Goal: Transaction & Acquisition: Purchase product/service

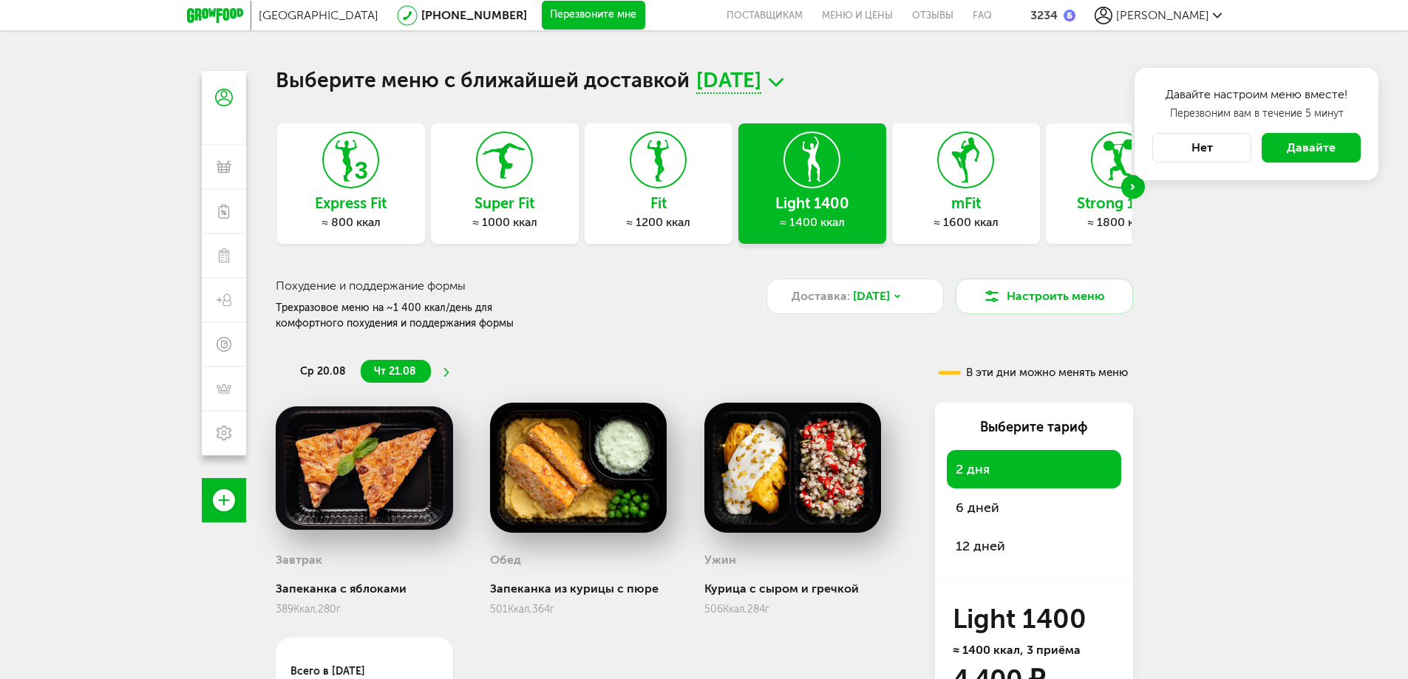
click at [1241, 227] on div "[GEOGRAPHIC_DATA] [PHONE_NUMBER] Перезвоните мне поставщикам Меню и цены Отзывы…" at bounding box center [704, 404] width 1408 height 809
click at [783, 78] on icon at bounding box center [775, 82] width 15 height 18
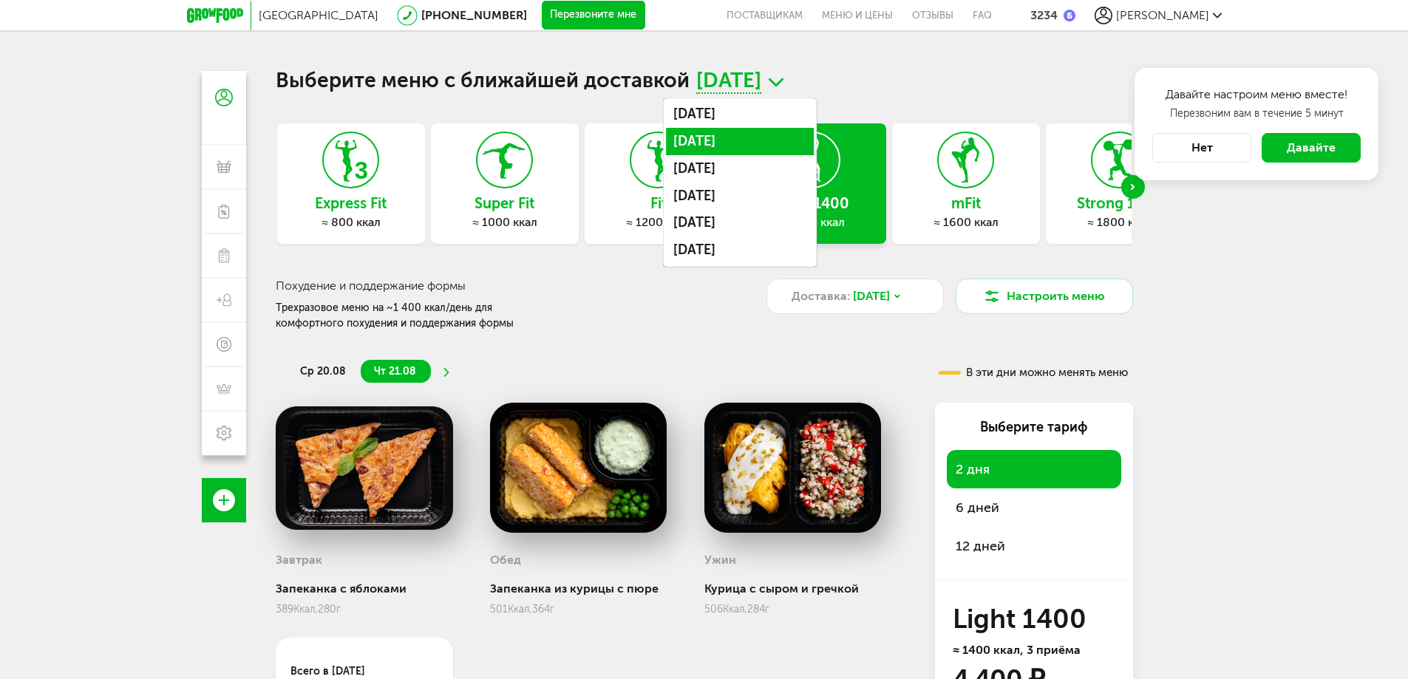
click at [748, 140] on li "21 августа, чт" at bounding box center [740, 141] width 148 height 27
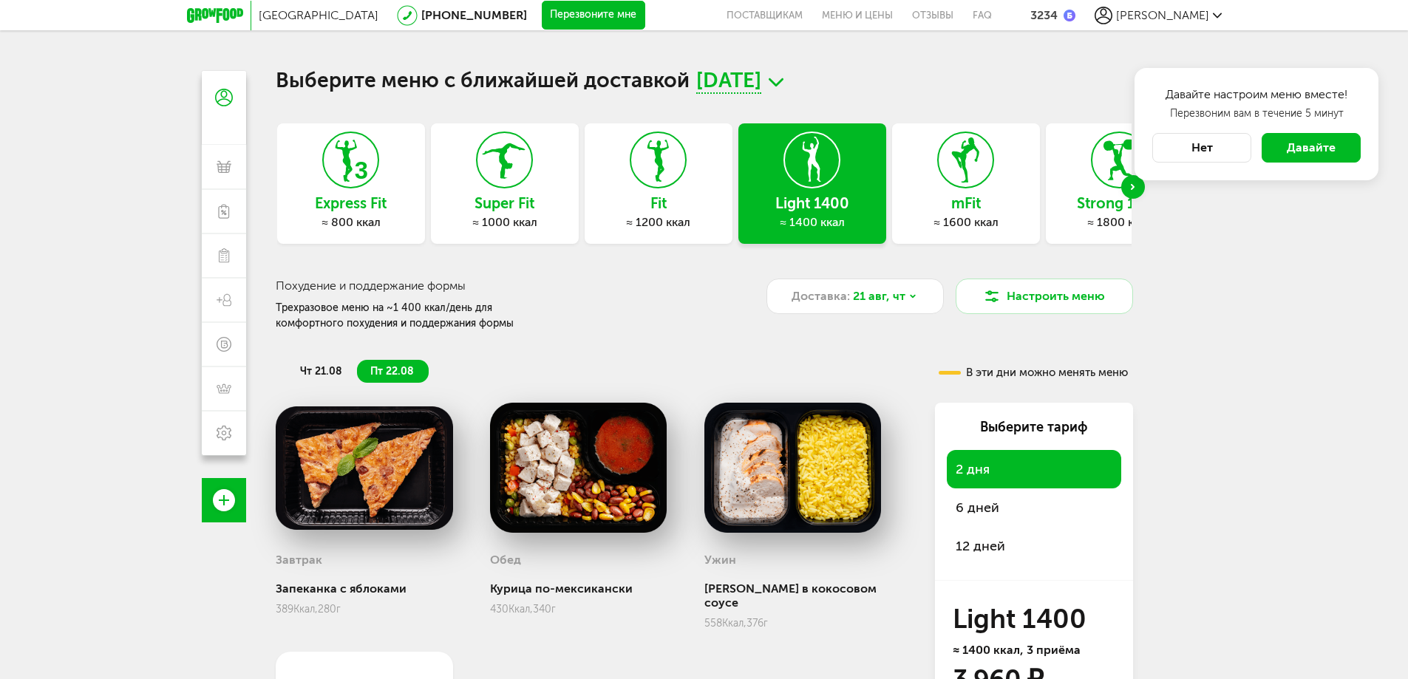
click at [992, 505] on span "6 дней" at bounding box center [977, 508] width 44 height 16
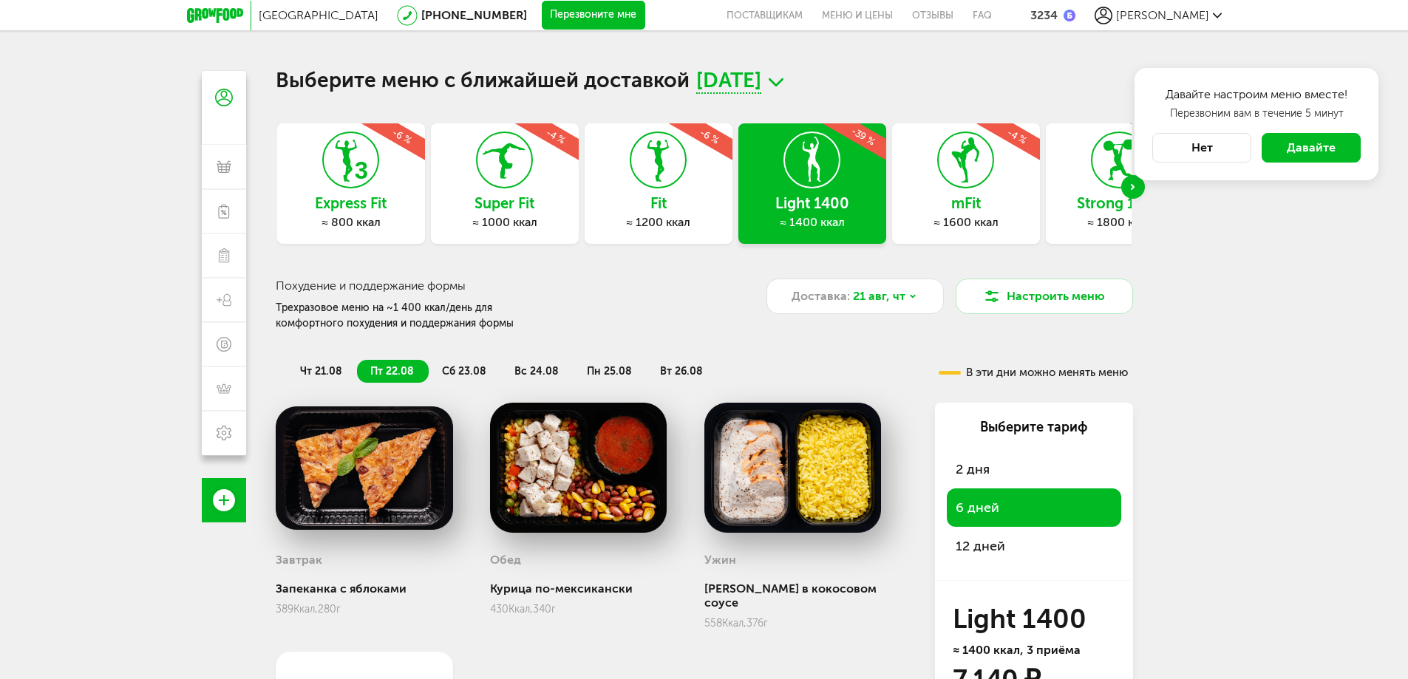
click at [783, 81] on icon at bounding box center [775, 82] width 15 height 18
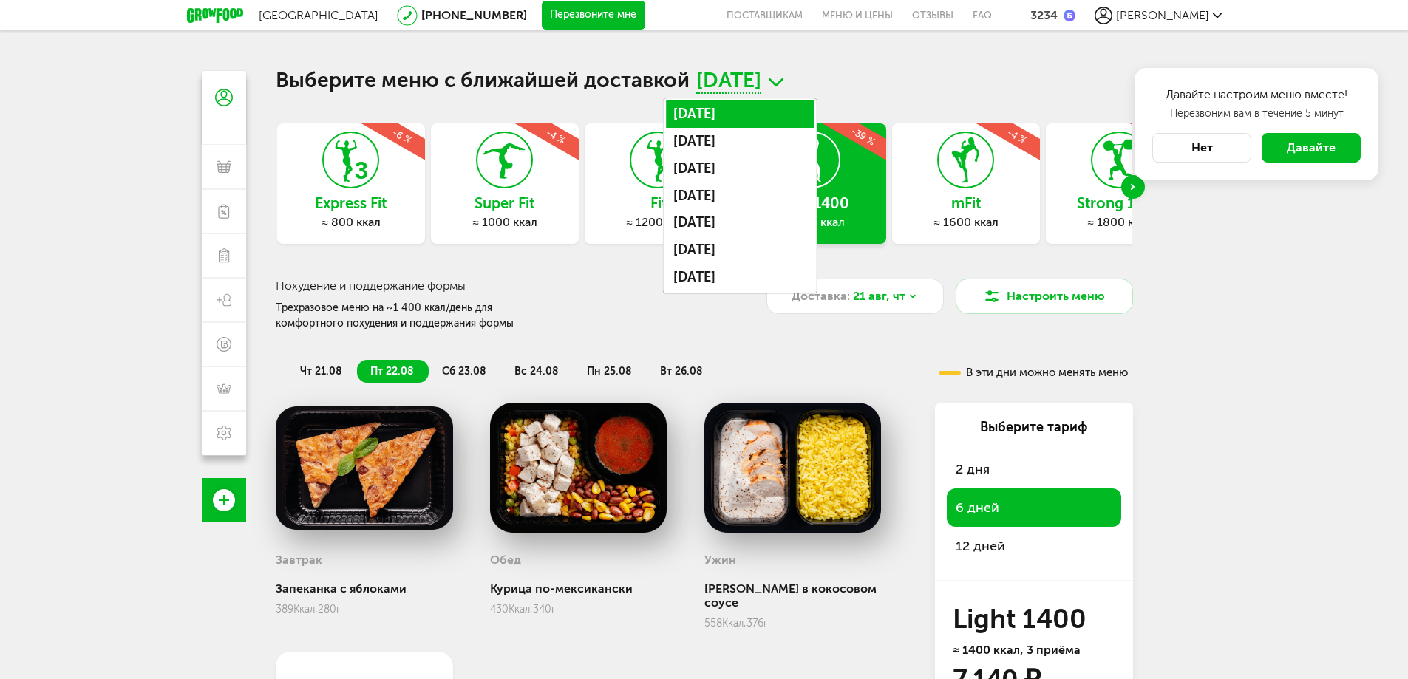
click at [767, 118] on li "21 августа, чт" at bounding box center [740, 113] width 148 height 27
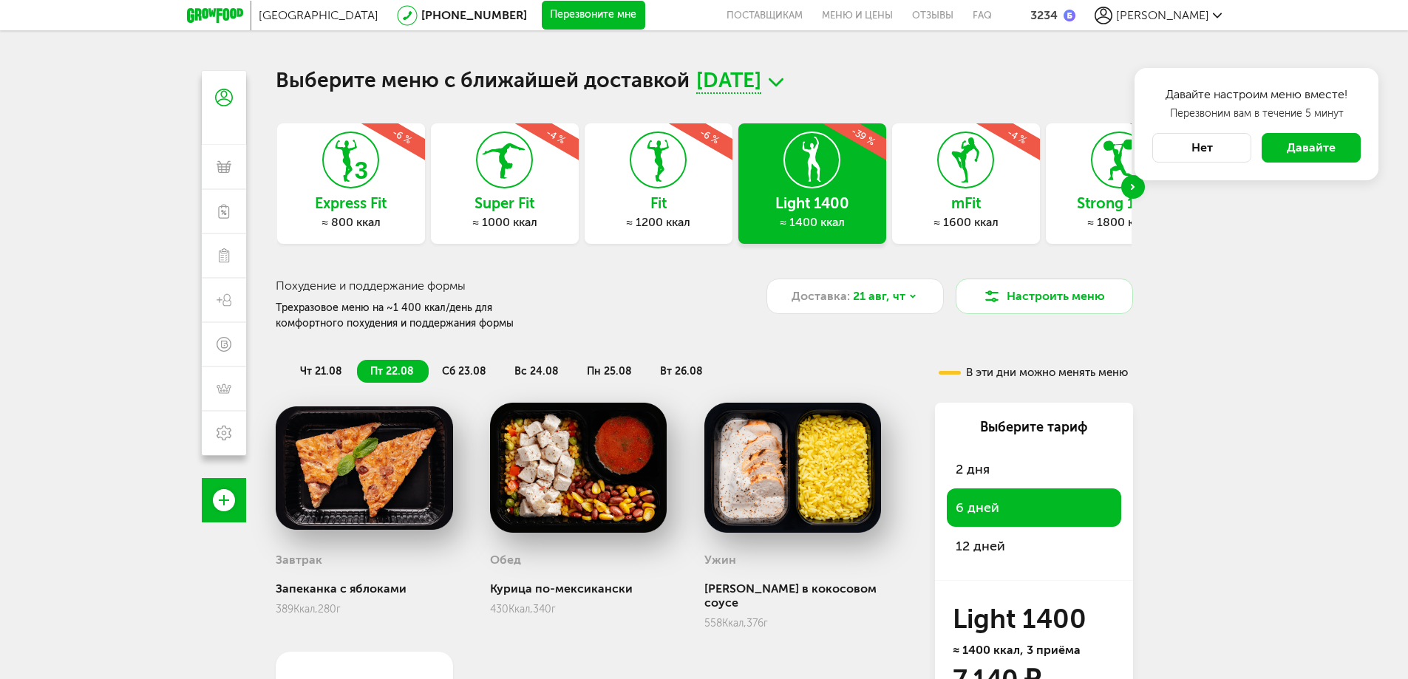
click at [332, 373] on span "чт 21.08" at bounding box center [321, 371] width 42 height 13
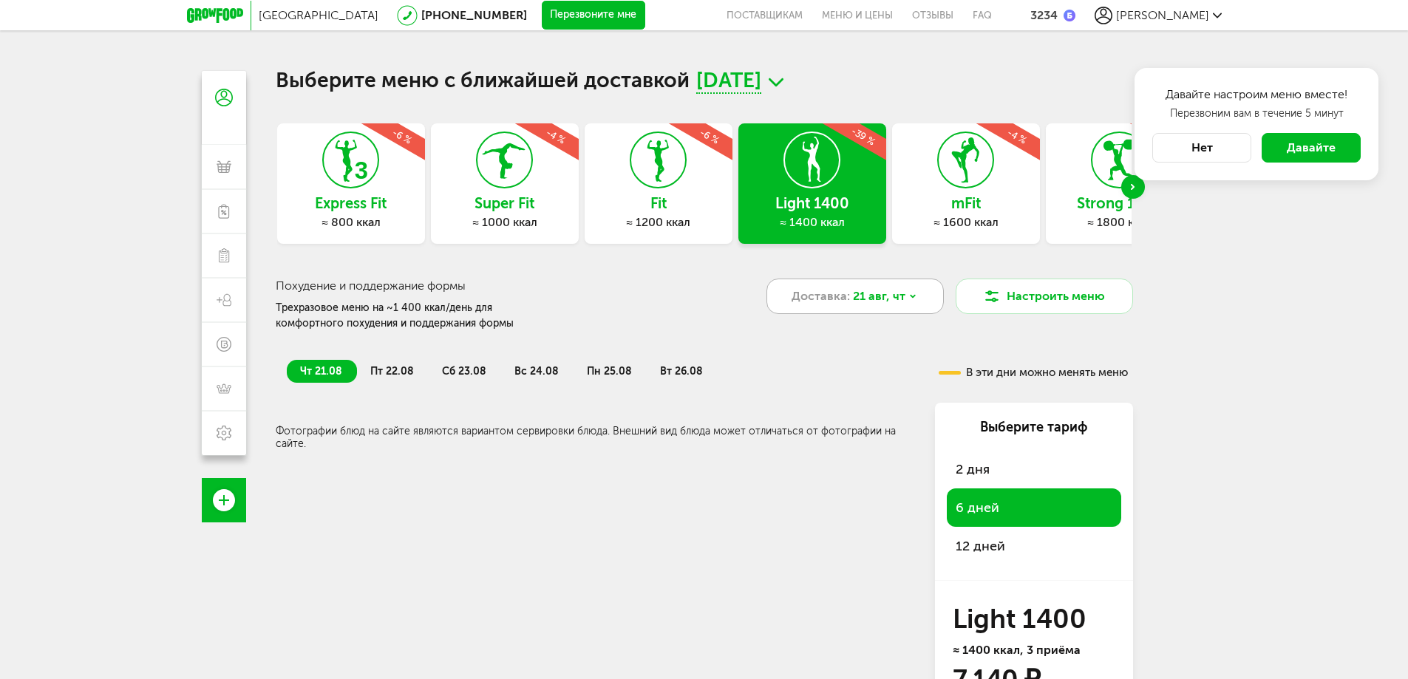
click at [921, 292] on div "Доставка: 21 авг, чт" at bounding box center [854, 296] width 177 height 35
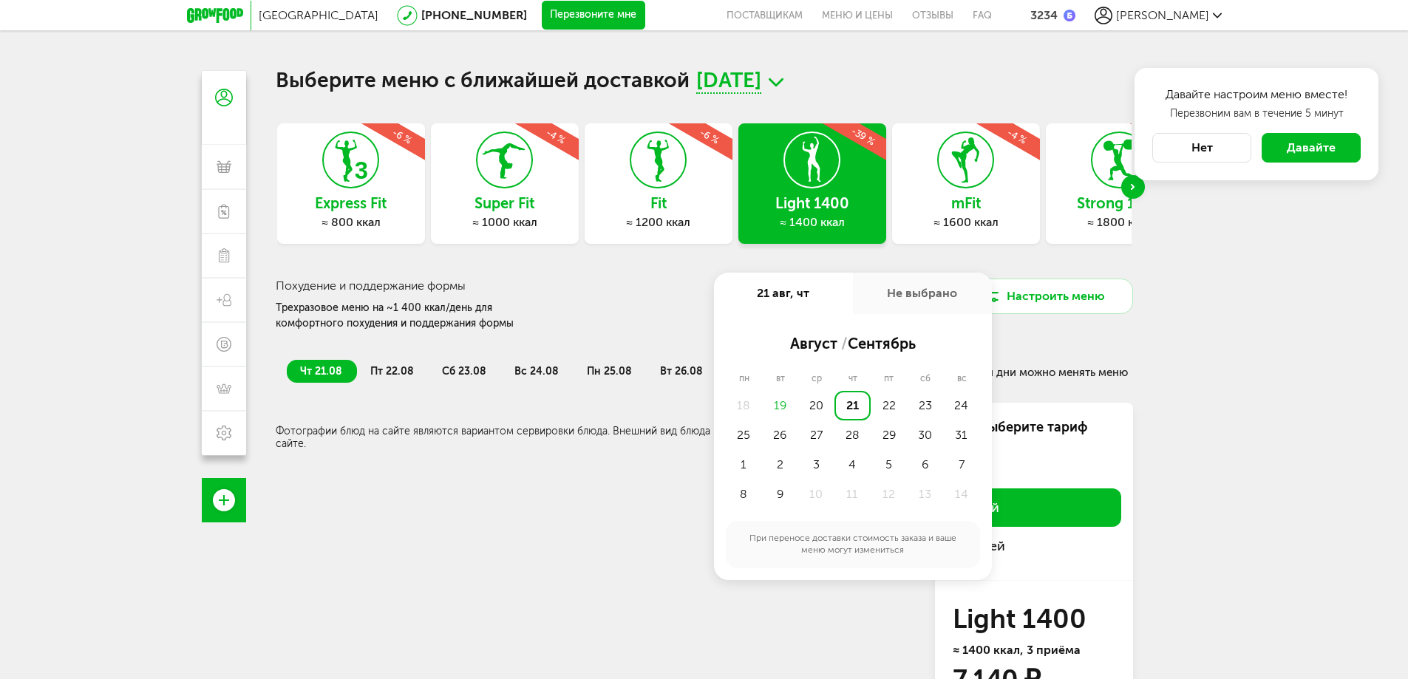
click at [921, 292] on div "Не выбрано" at bounding box center [922, 293] width 139 height 41
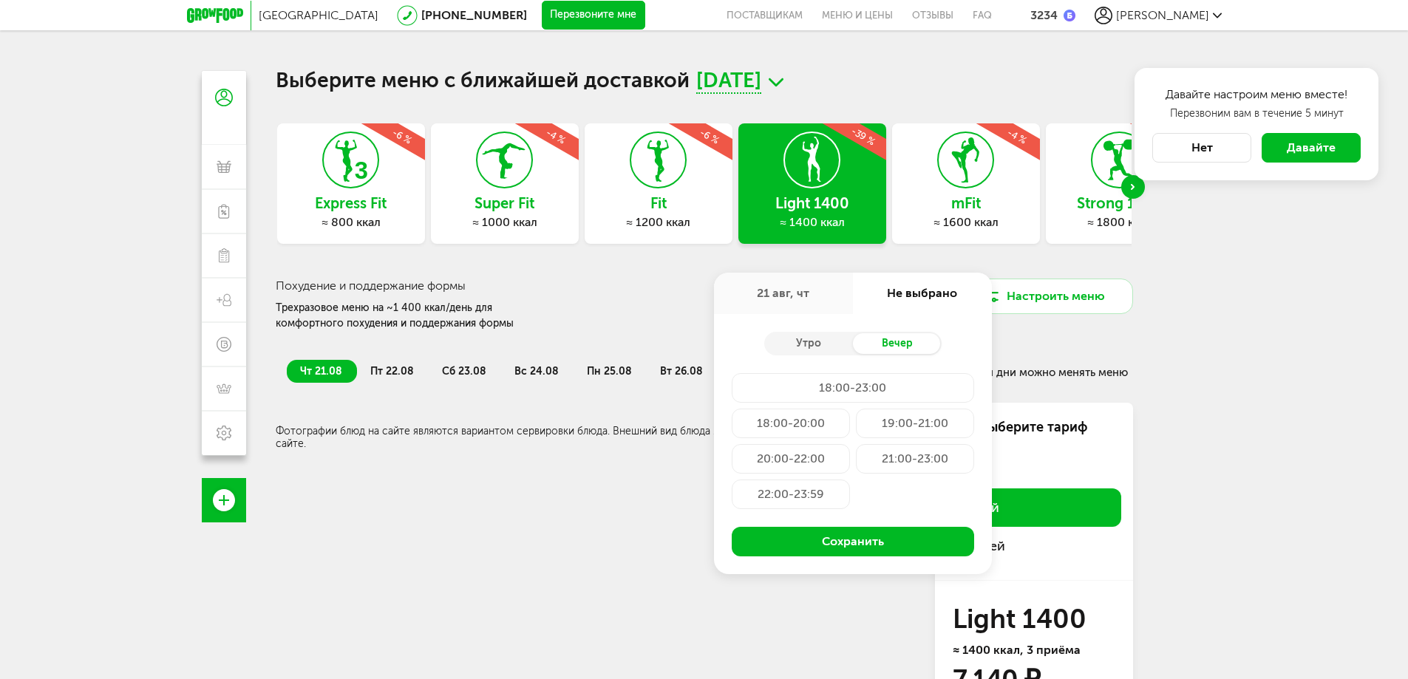
click at [596, 292] on h3 "Похудение и поддержание формы" at bounding box center [504, 286] width 457 height 14
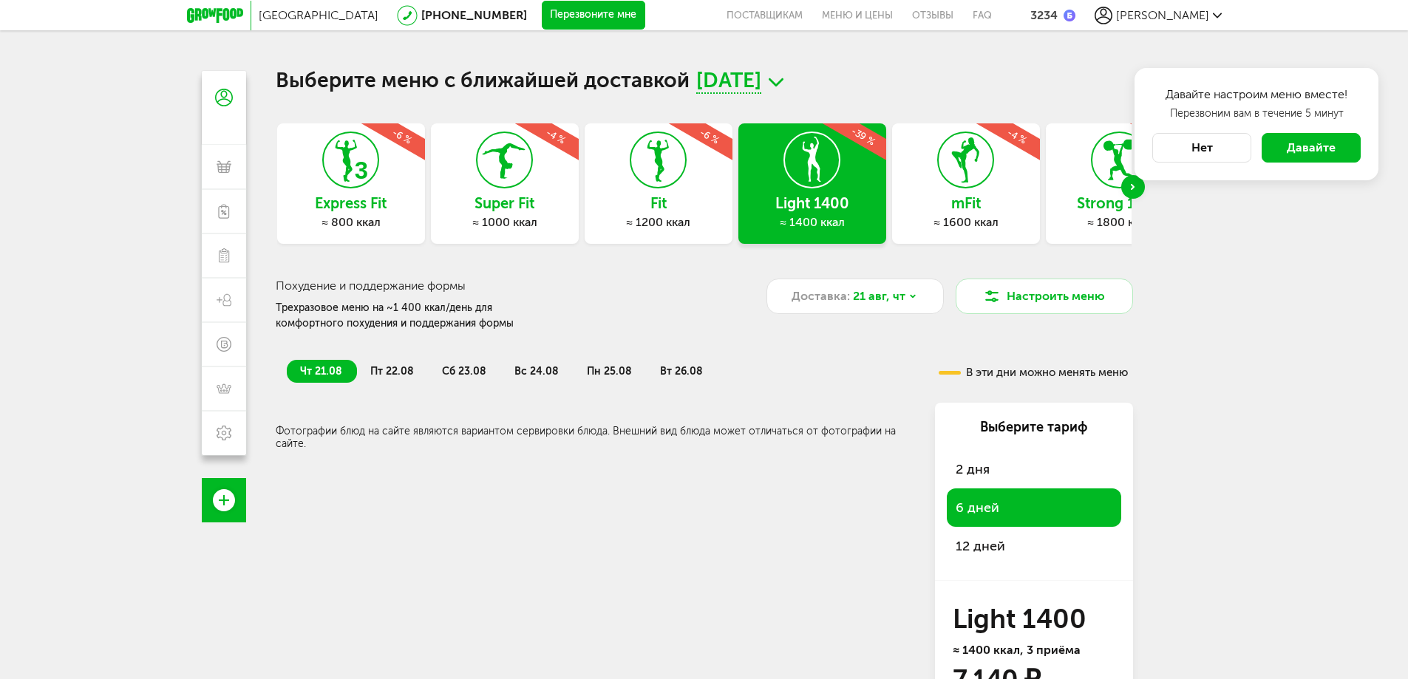
click at [783, 76] on icon at bounding box center [775, 82] width 15 height 18
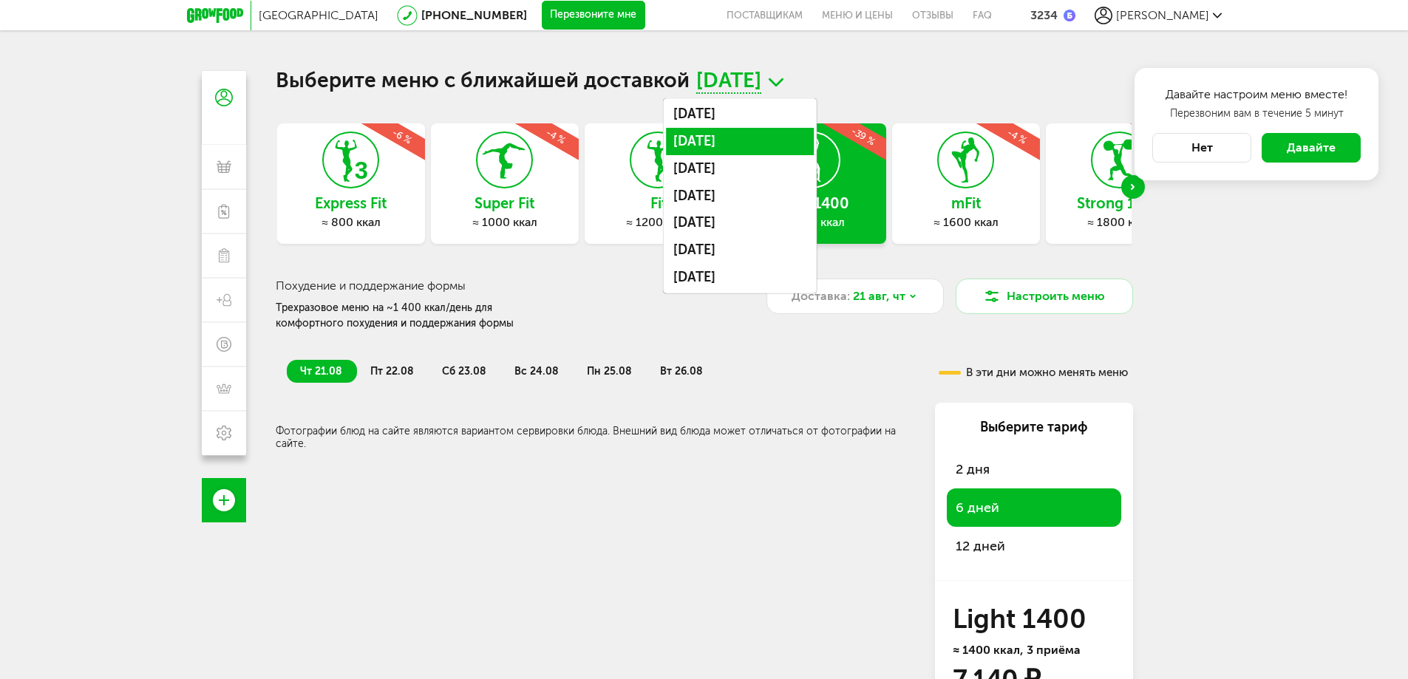
click at [739, 137] on li "22 августа, пт" at bounding box center [740, 141] width 148 height 27
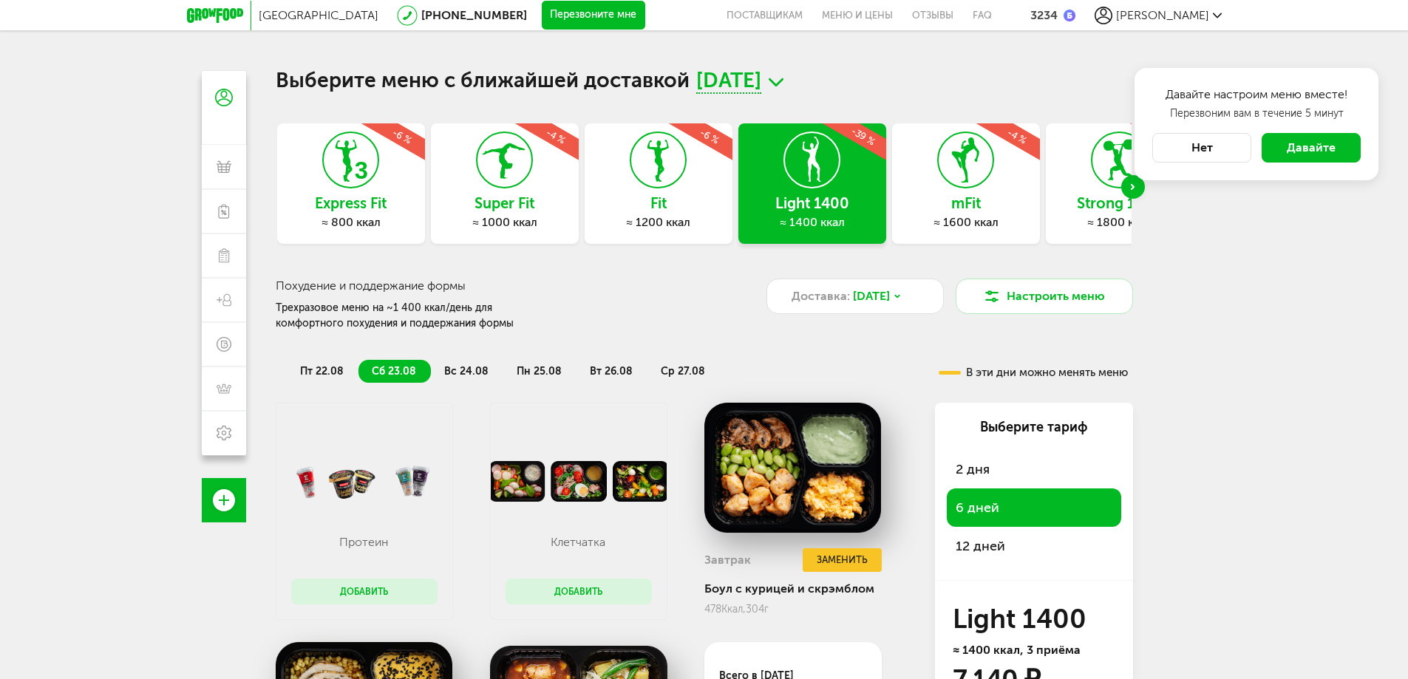
click at [316, 367] on span "пт 22.08" at bounding box center [322, 371] width 44 height 13
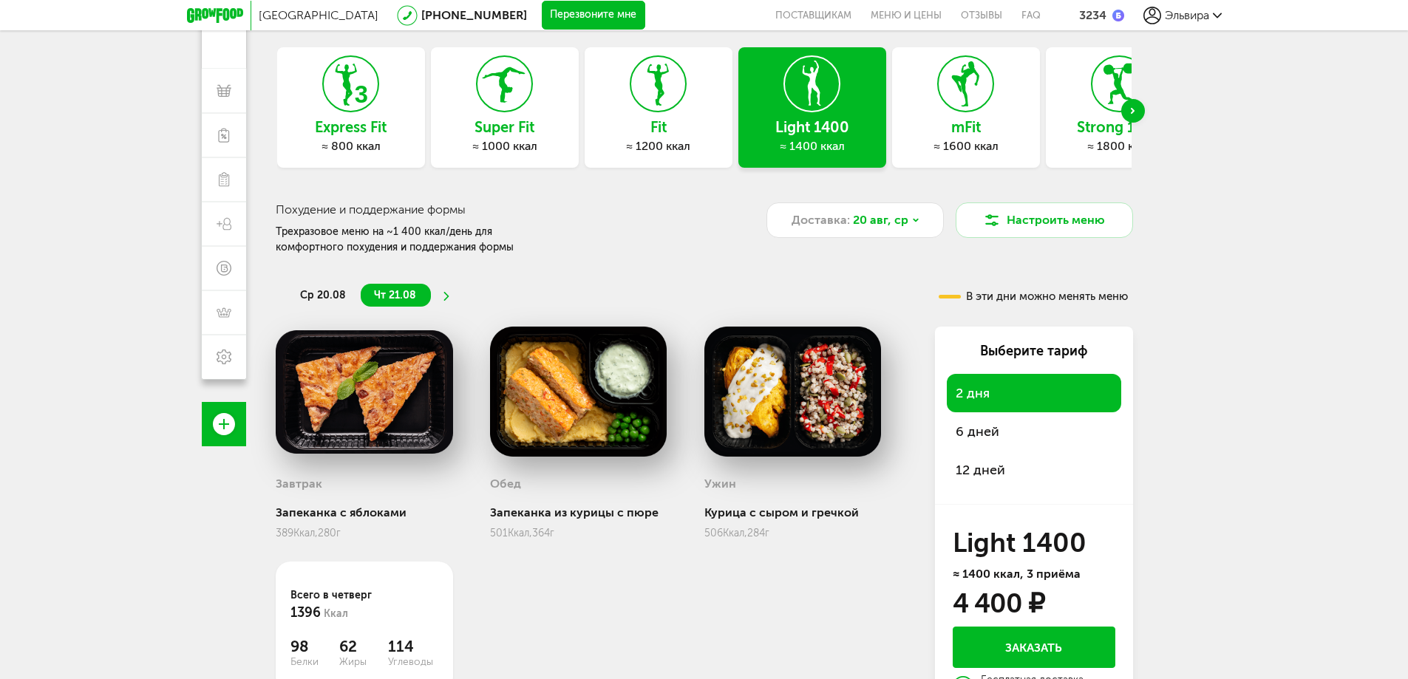
scroll to position [81, 0]
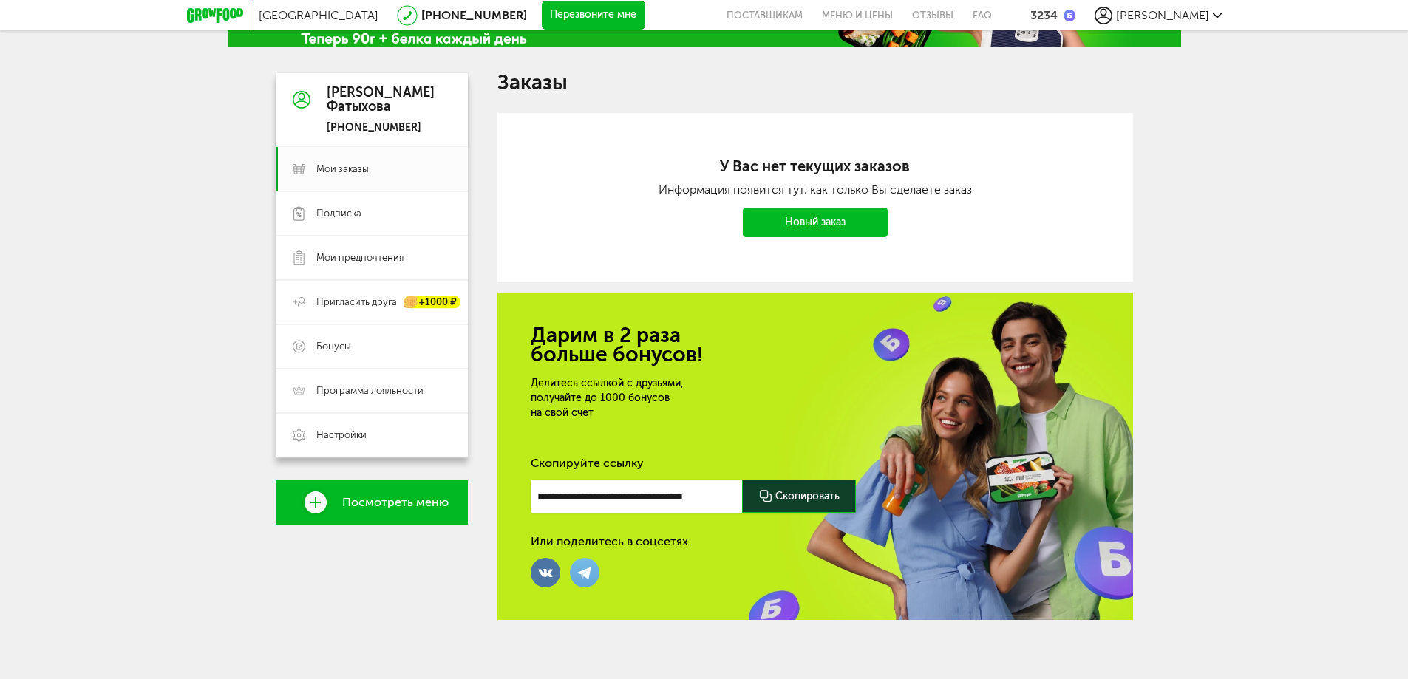
click at [222, 9] on icon at bounding box center [215, 15] width 56 height 15
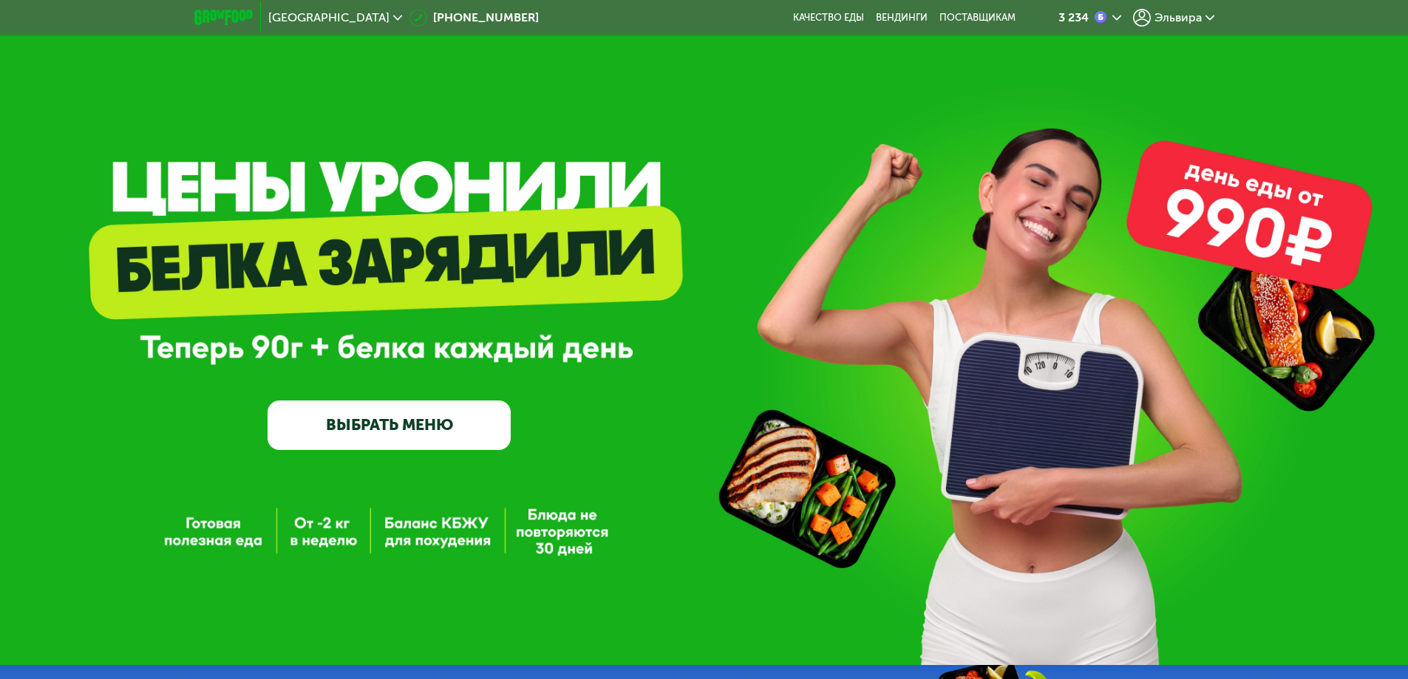
click at [434, 432] on link "ВЫБРАТЬ МЕНЮ" at bounding box center [388, 424] width 243 height 49
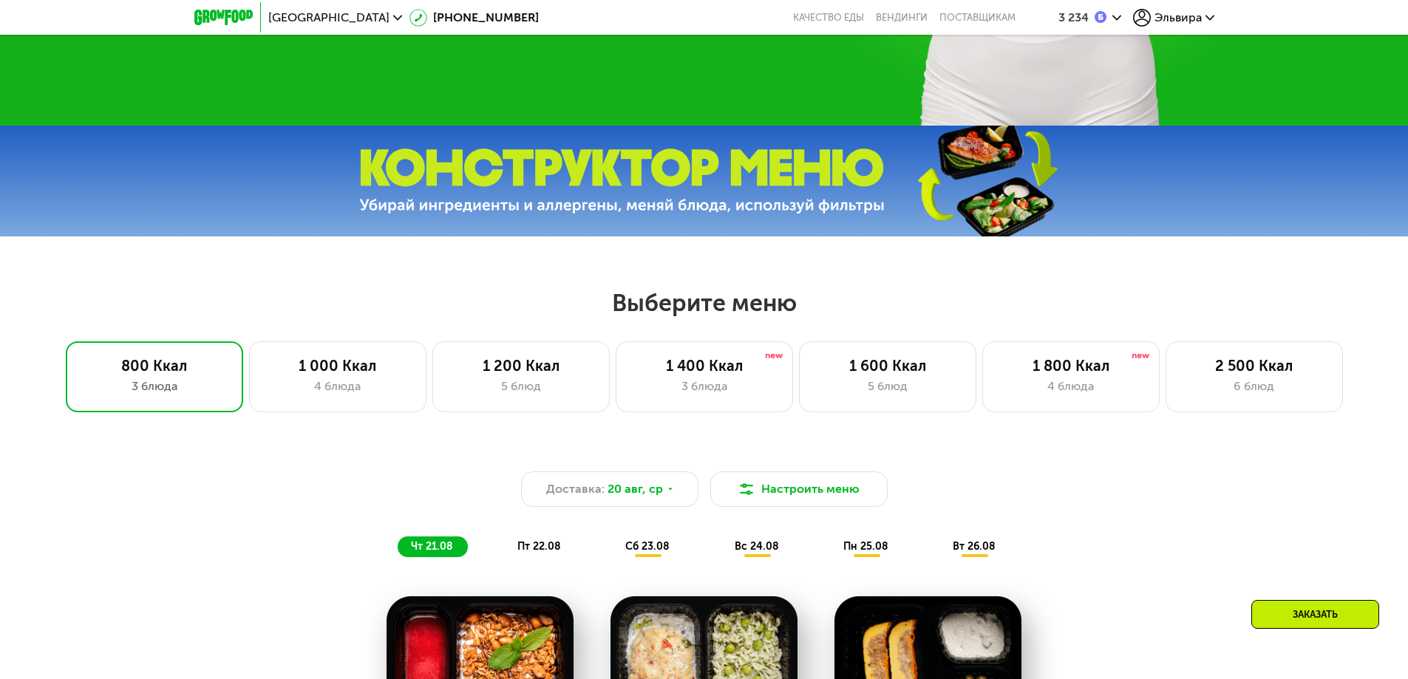
scroll to position [369, 0]
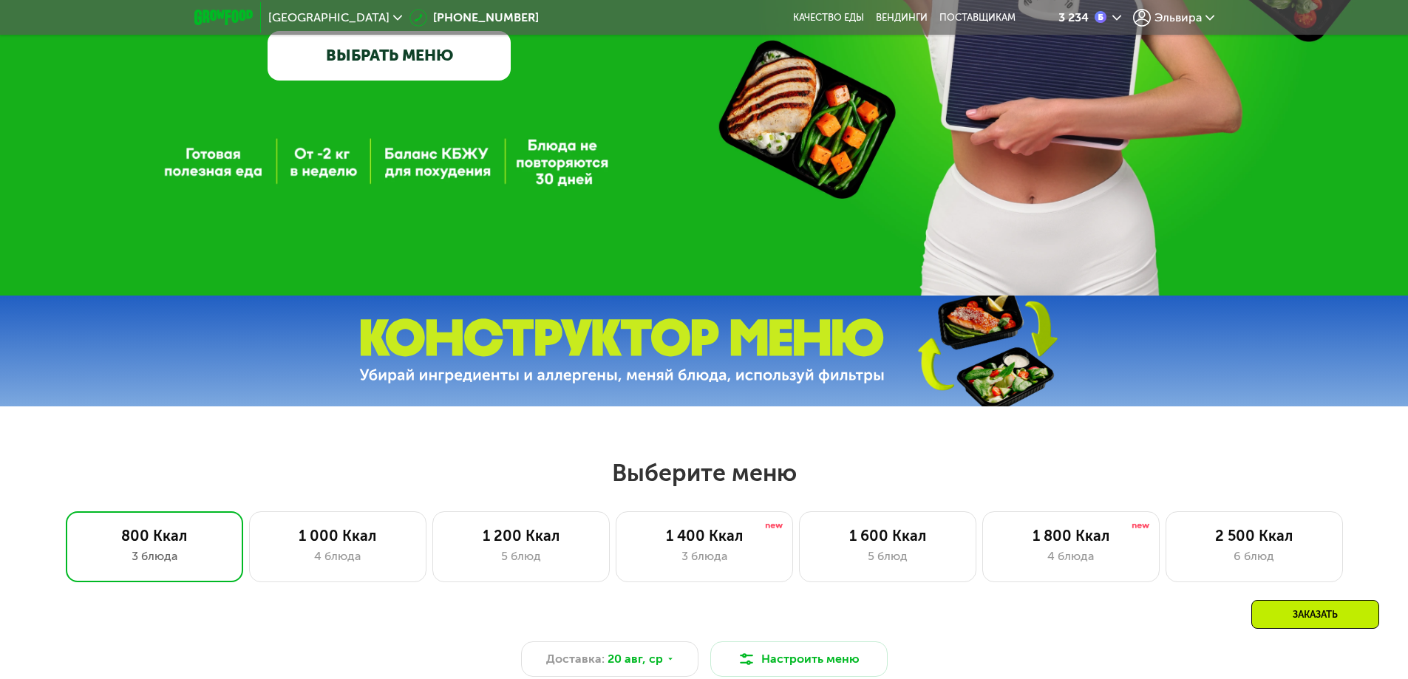
click at [429, 76] on link "ВЫБРАТЬ МЕНЮ" at bounding box center [388, 55] width 243 height 49
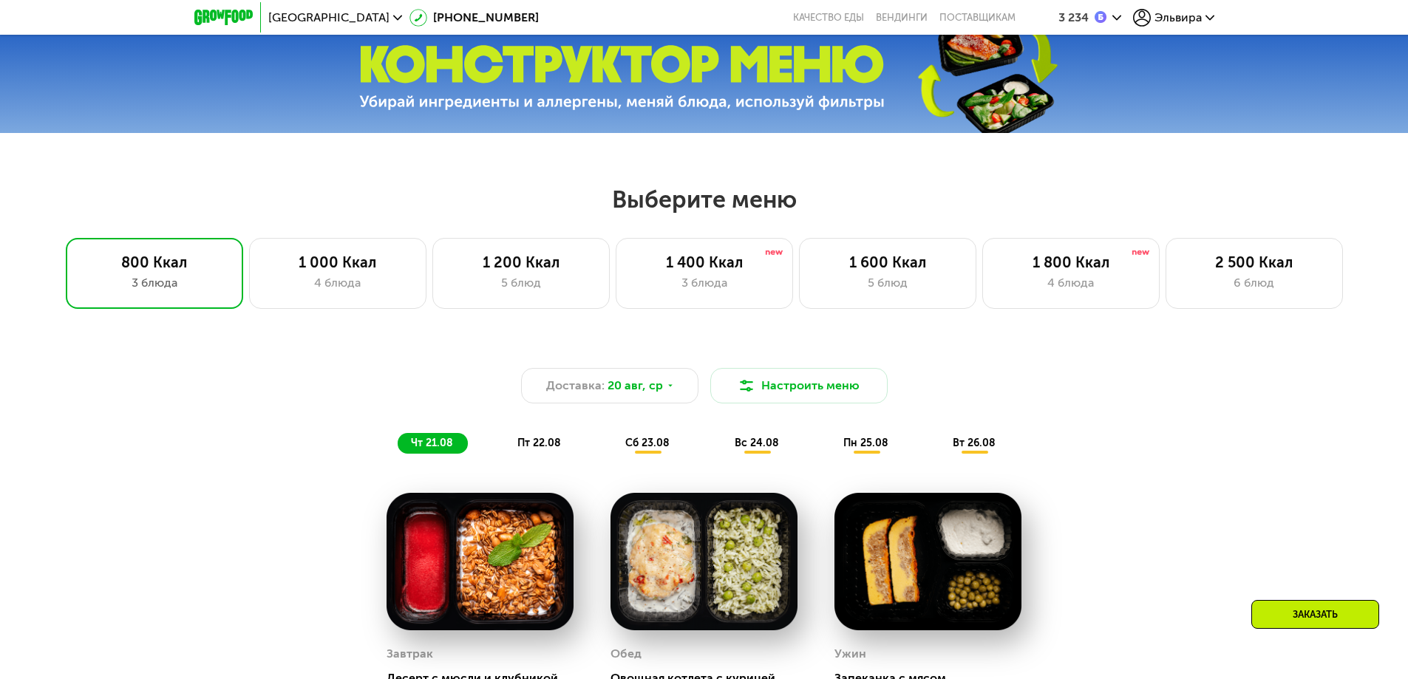
scroll to position [798, 0]
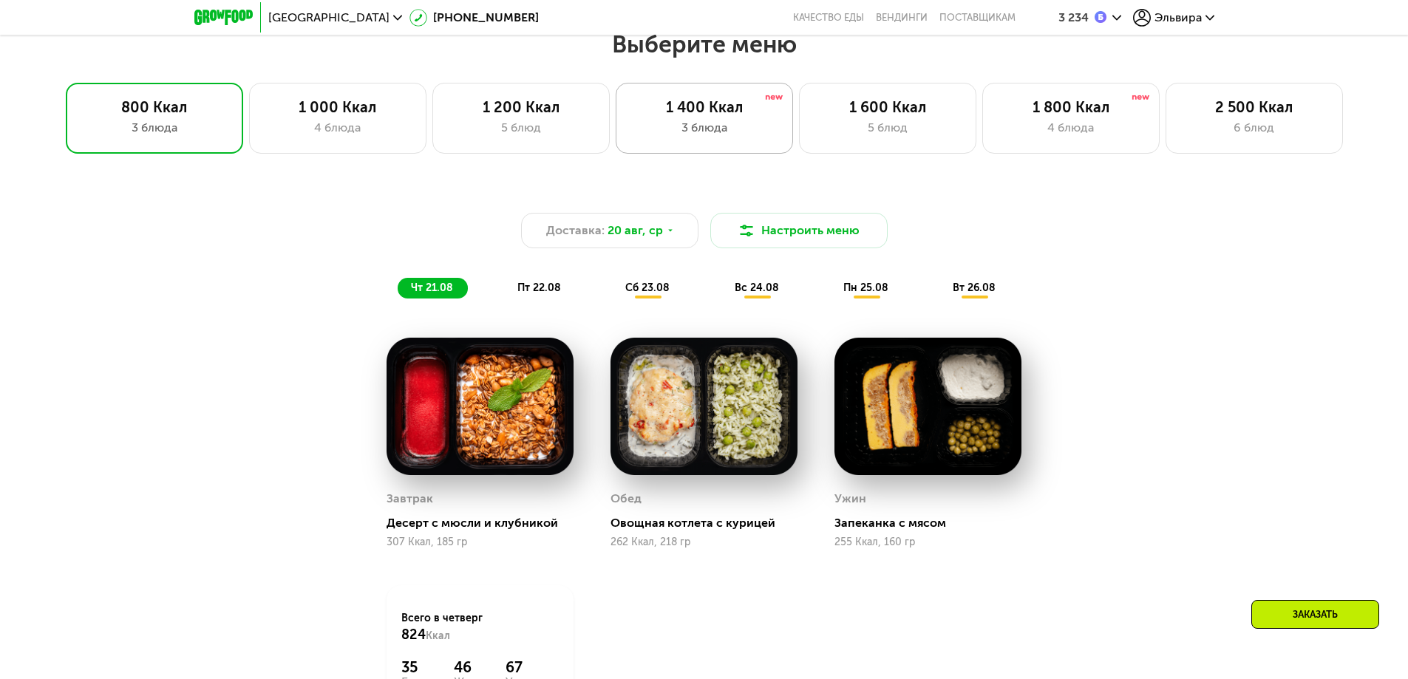
click at [664, 116] on div "1 400 Ккал" at bounding box center [704, 107] width 146 height 18
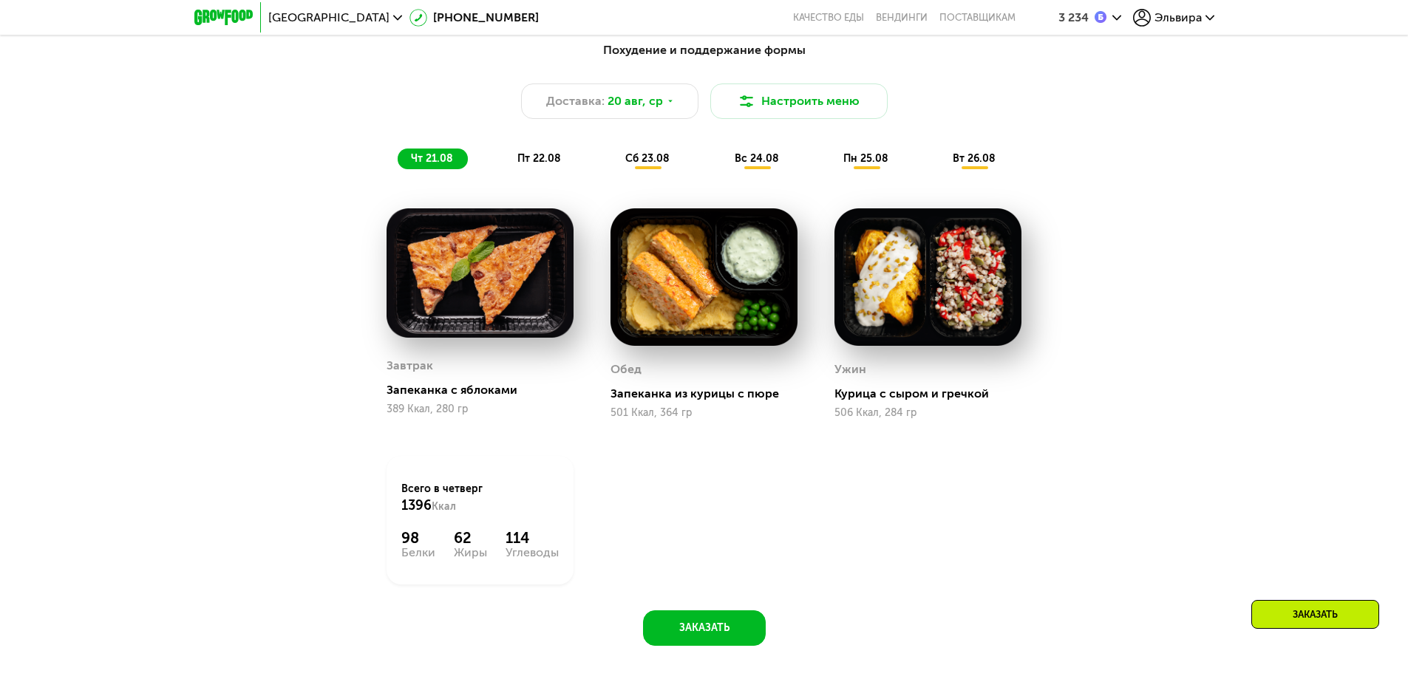
scroll to position [872, 0]
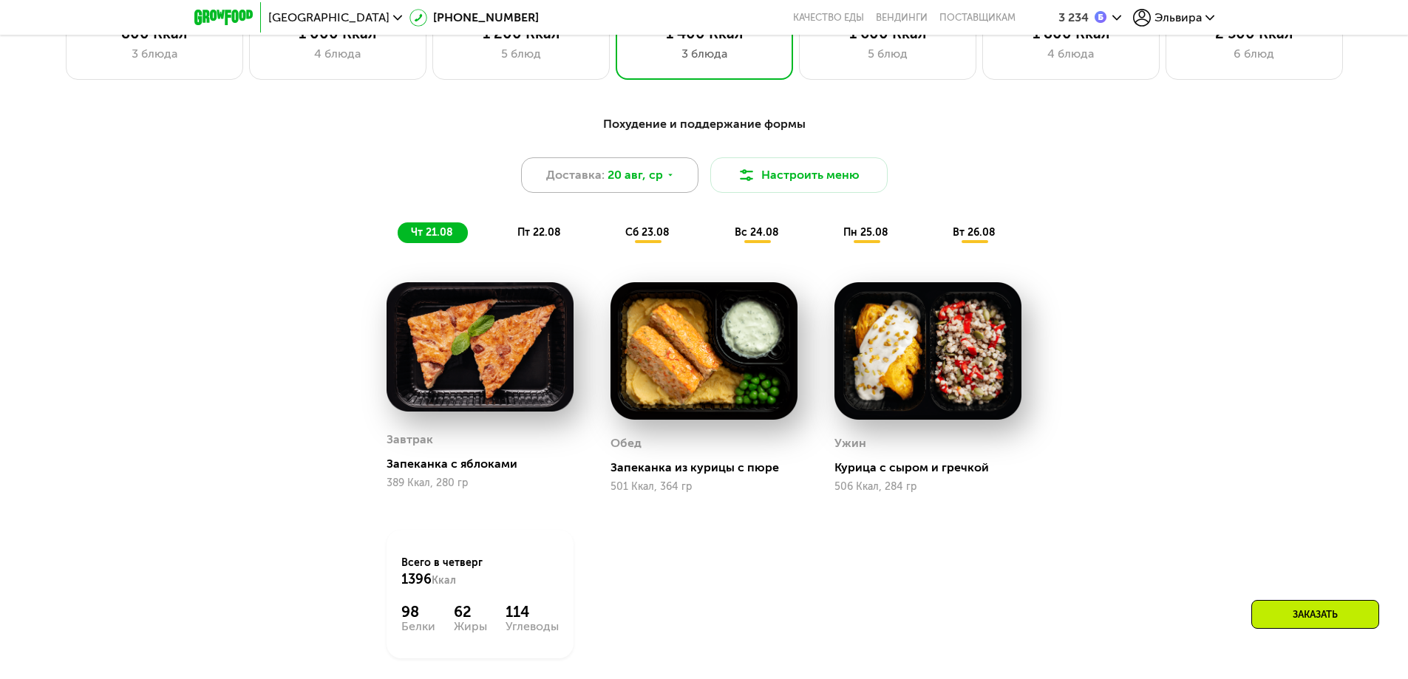
click at [669, 177] on icon at bounding box center [670, 175] width 9 height 9
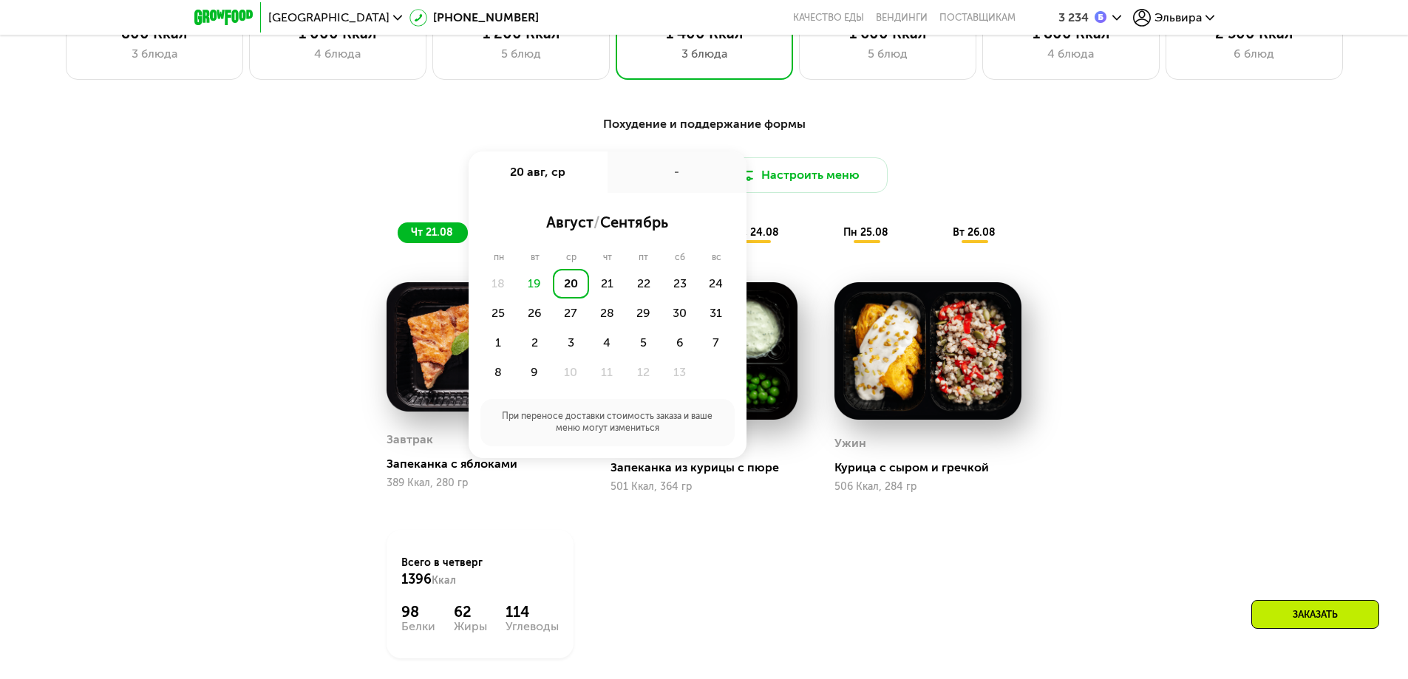
click at [1207, 258] on div "Похудение и поддержание формы Доставка: 20 авг, ср 20 авг, ср - август / сентяб…" at bounding box center [704, 426] width 1408 height 663
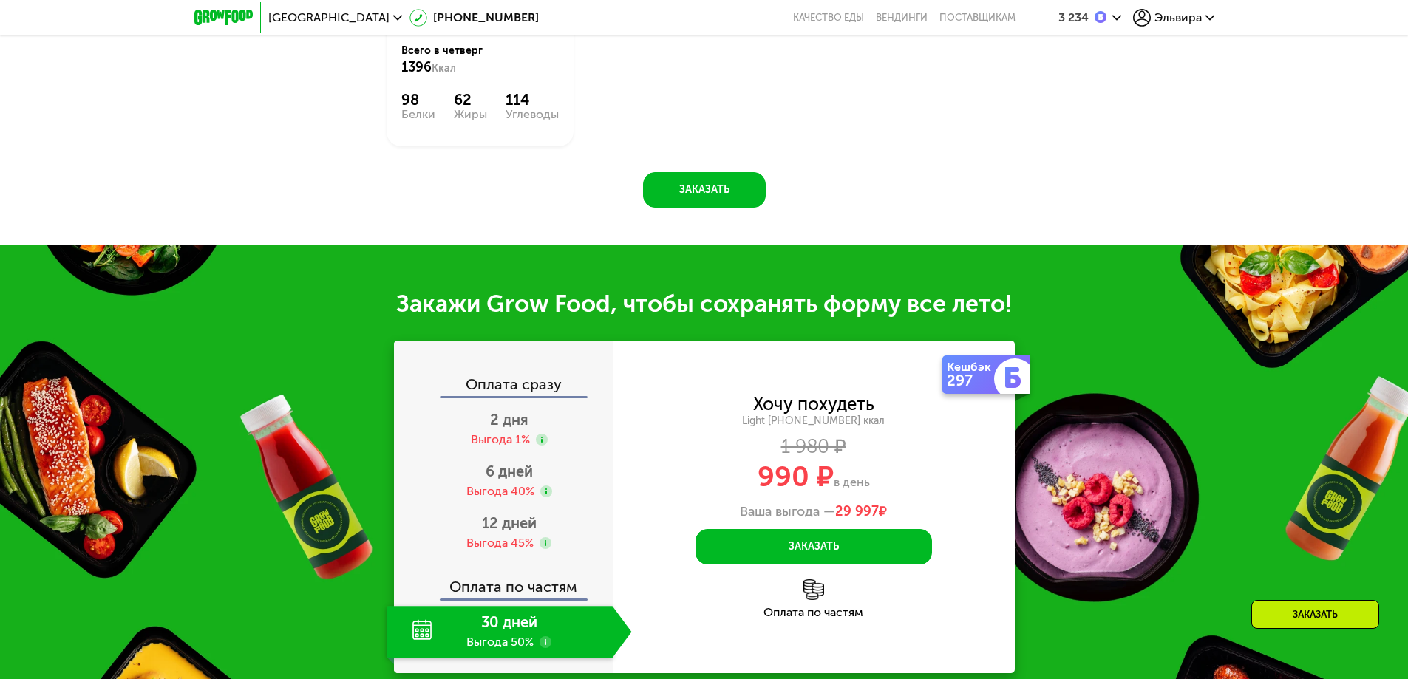
scroll to position [1389, 0]
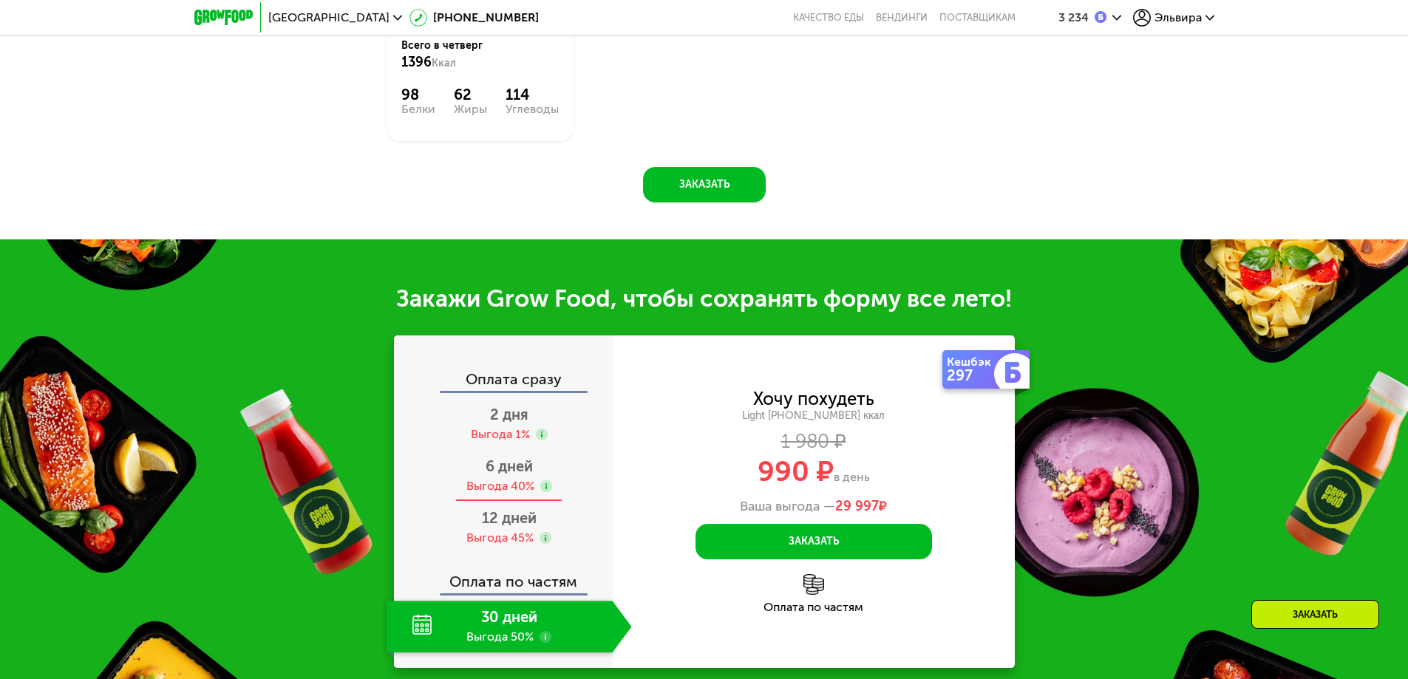
click at [562, 466] on div "6 дней Выгода 40%" at bounding box center [508, 476] width 245 height 52
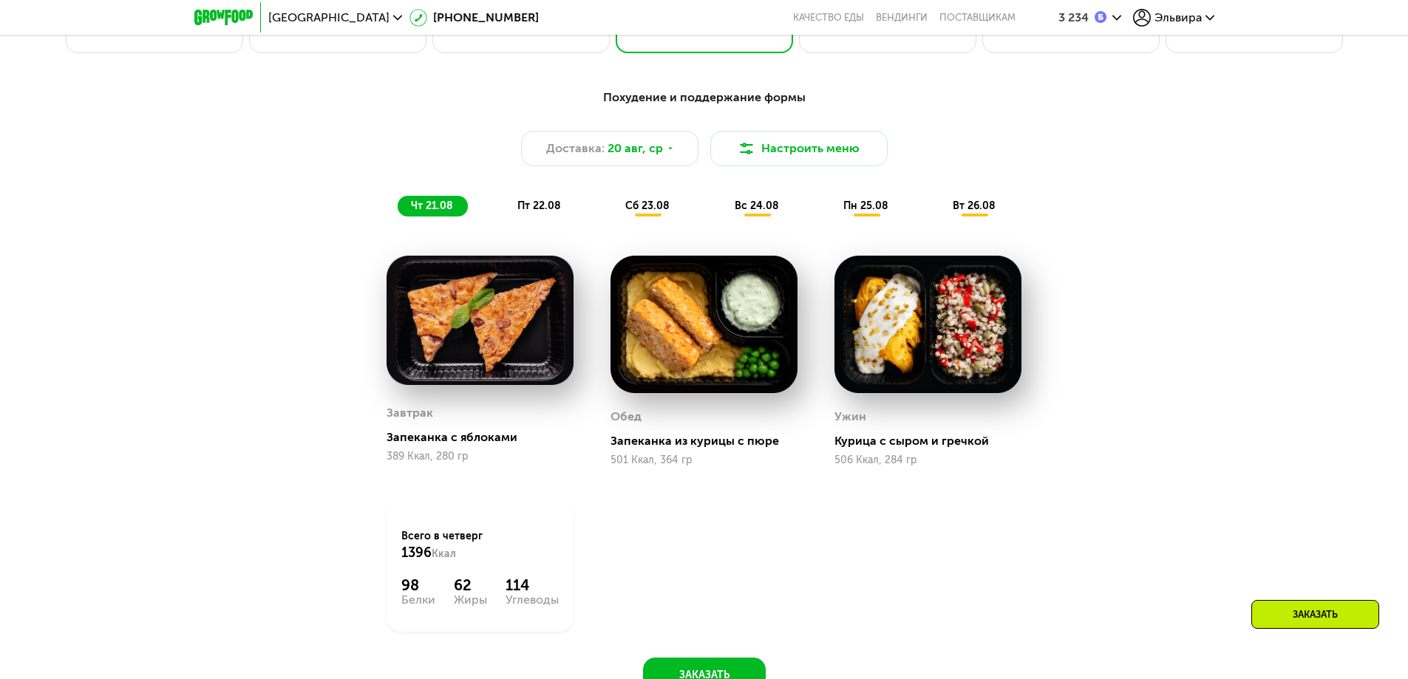
scroll to position [872, 0]
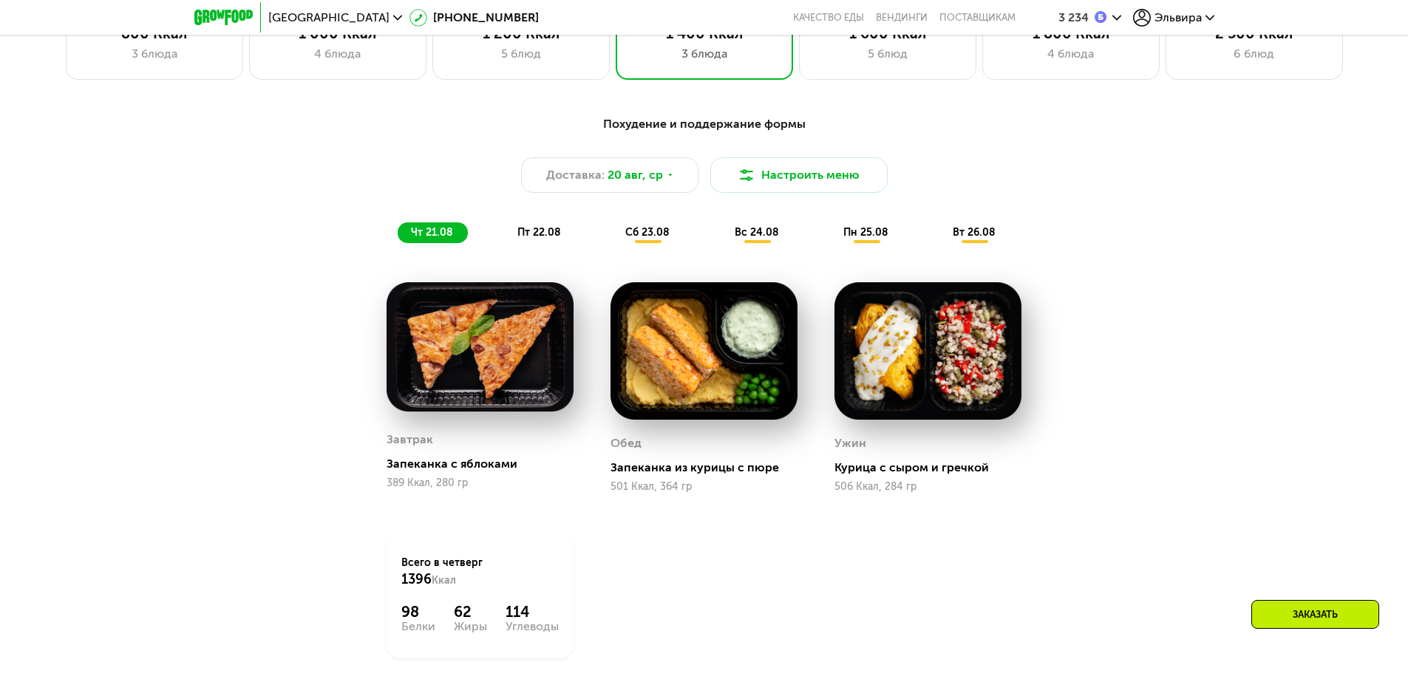
click at [542, 236] on span "пт 22.08" at bounding box center [539, 232] width 44 height 13
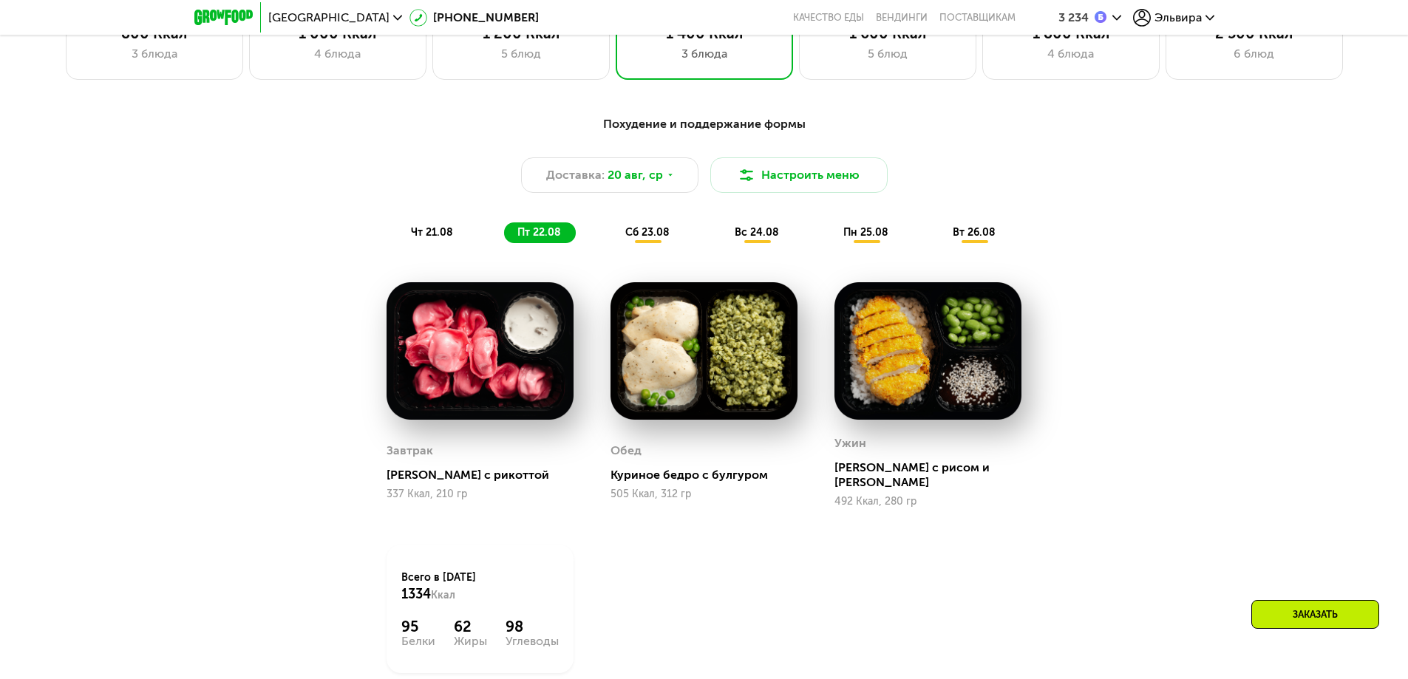
click at [651, 239] on span "сб 23.08" at bounding box center [647, 232] width 44 height 13
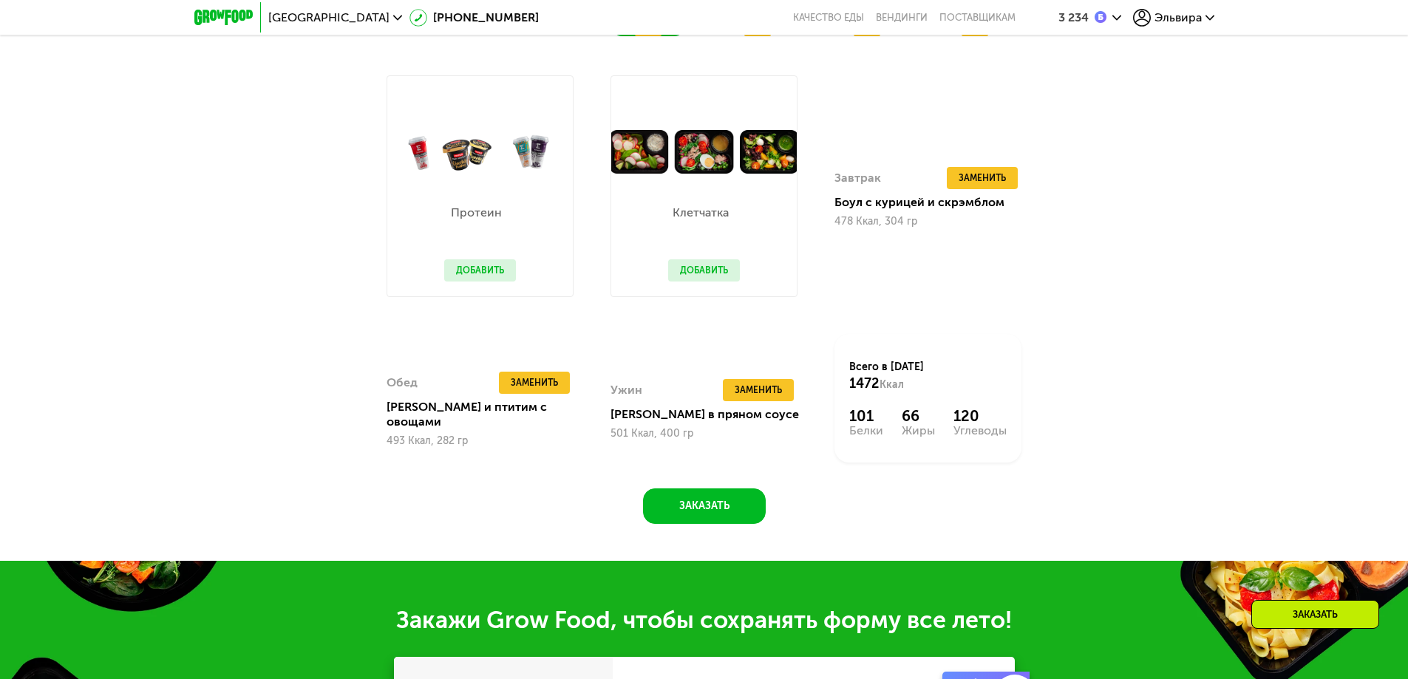
scroll to position [1020, 0]
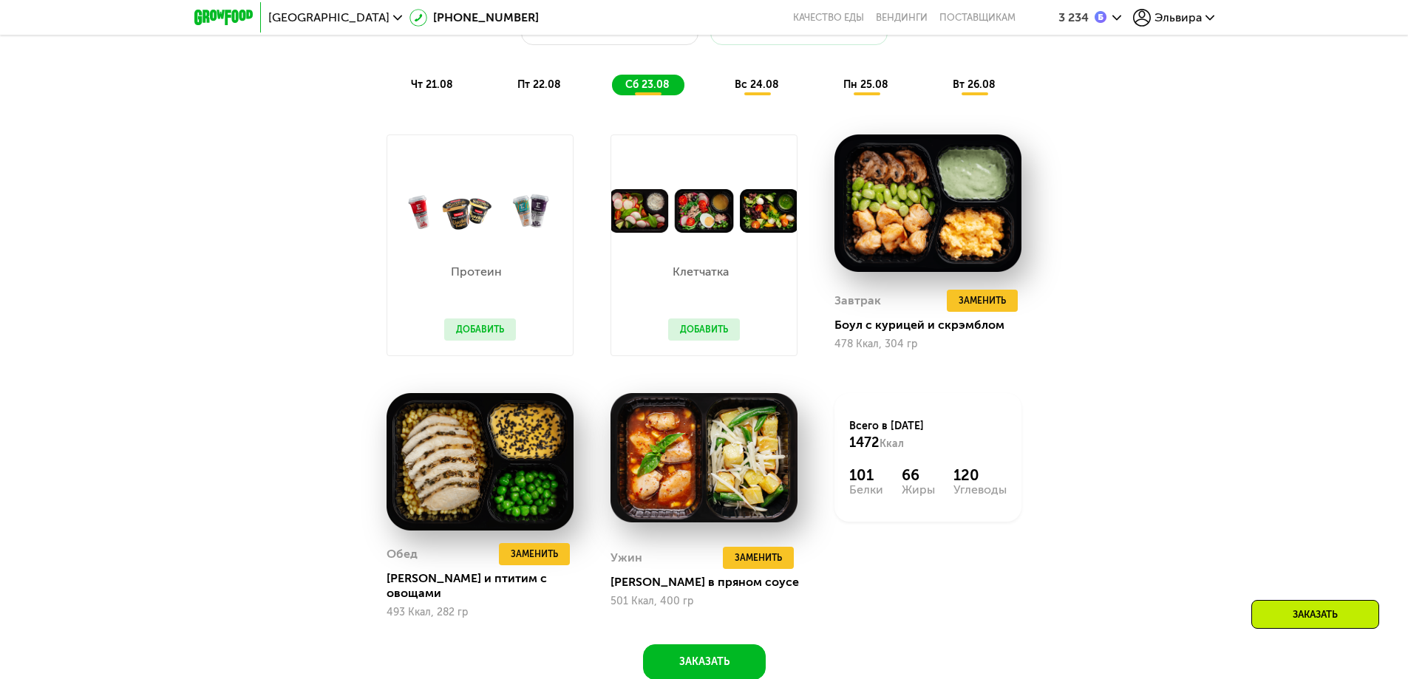
click at [757, 91] on span "вс 24.08" at bounding box center [756, 84] width 44 height 13
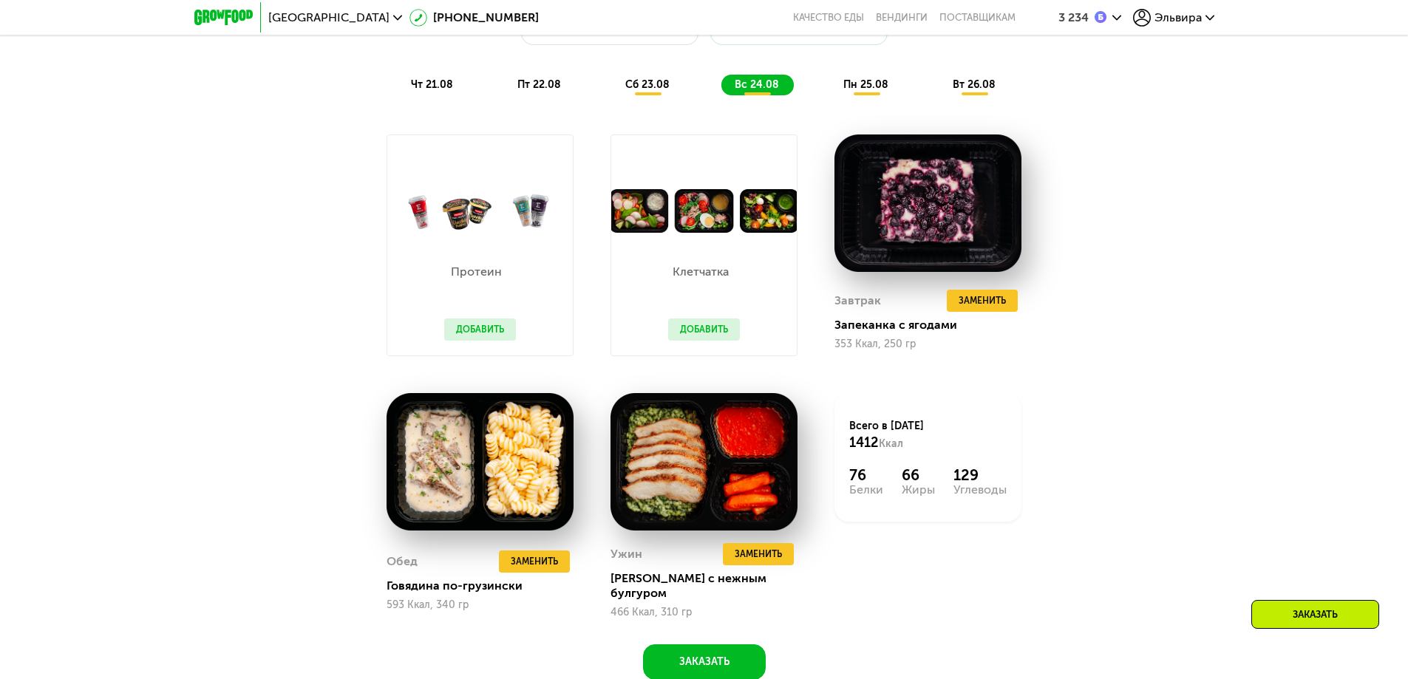
click at [868, 91] on span "пн 25.08" at bounding box center [865, 84] width 45 height 13
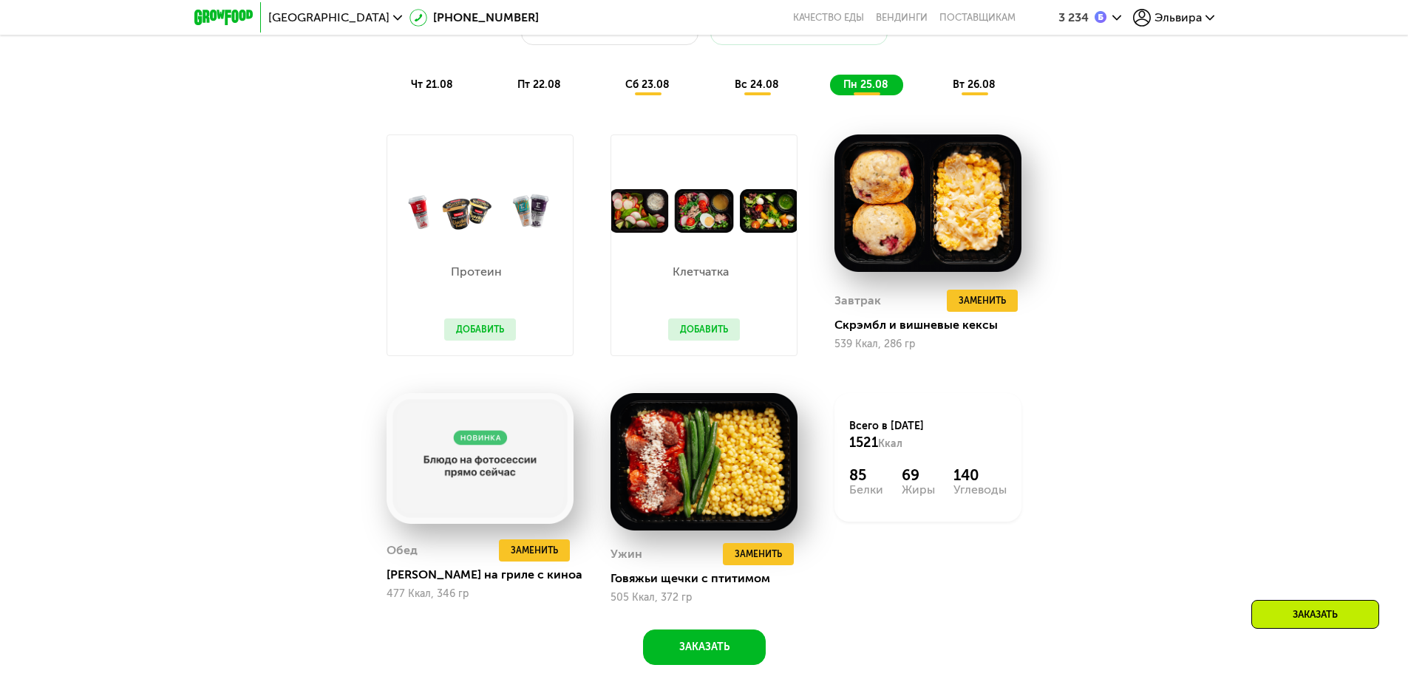
click at [967, 88] on span "вт 26.08" at bounding box center [973, 84] width 43 height 13
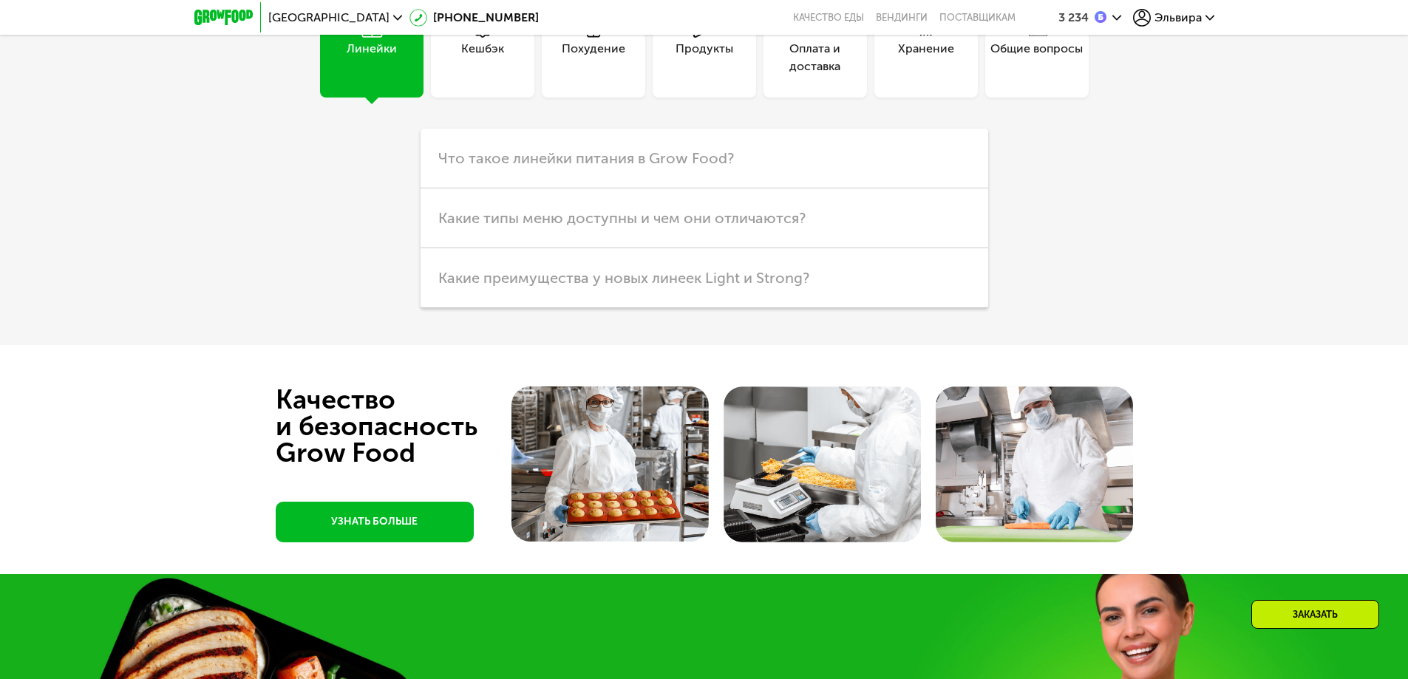
scroll to position [4049, 0]
